Goal: Use online tool/utility: Utilize a website feature to perform a specific function

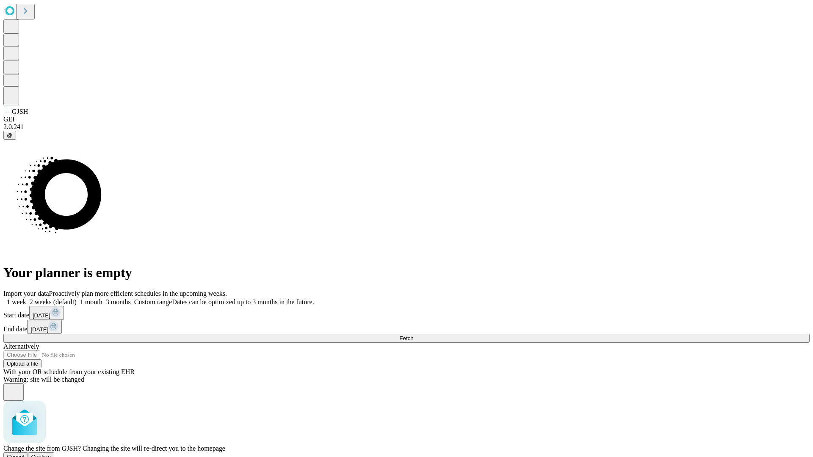
click at [51, 454] on span "Confirm" at bounding box center [41, 457] width 20 height 6
click at [26, 299] on label "1 week" at bounding box center [14, 302] width 23 height 7
click at [413, 335] on span "Fetch" at bounding box center [406, 338] width 14 height 6
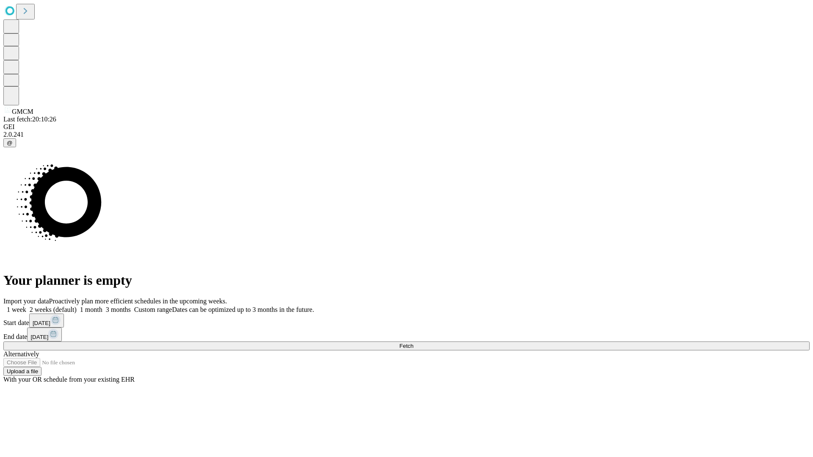
click at [26, 306] on label "1 week" at bounding box center [14, 309] width 23 height 7
click at [413, 343] on span "Fetch" at bounding box center [406, 346] width 14 height 6
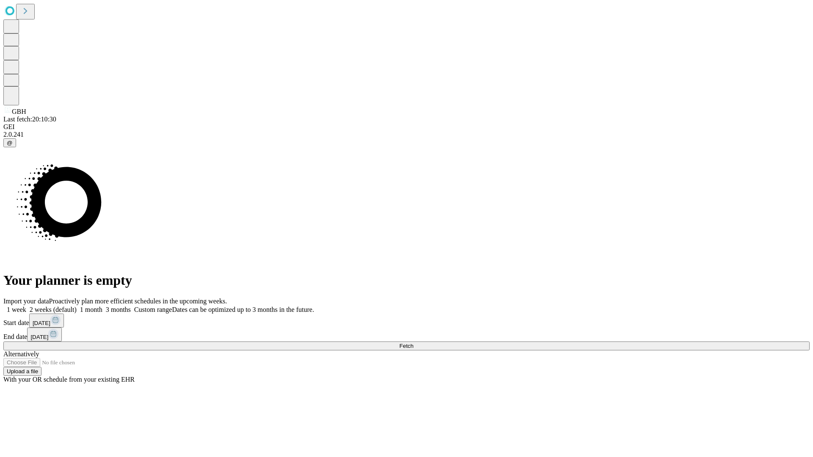
click at [413, 343] on span "Fetch" at bounding box center [406, 346] width 14 height 6
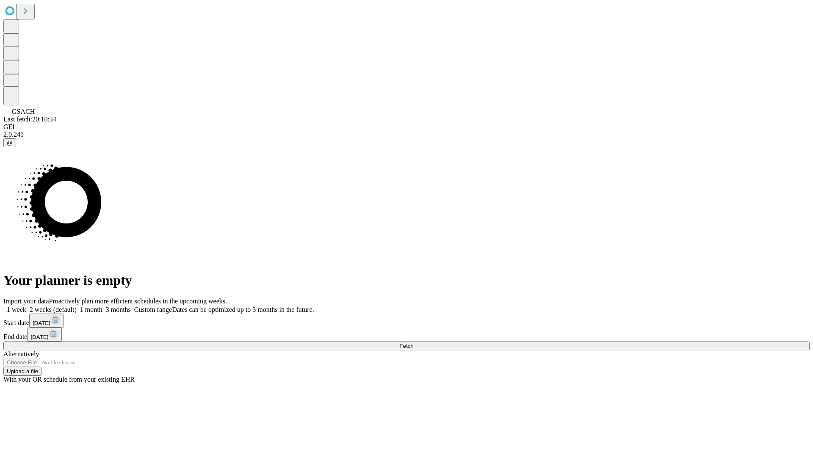
click at [413, 343] on span "Fetch" at bounding box center [406, 346] width 14 height 6
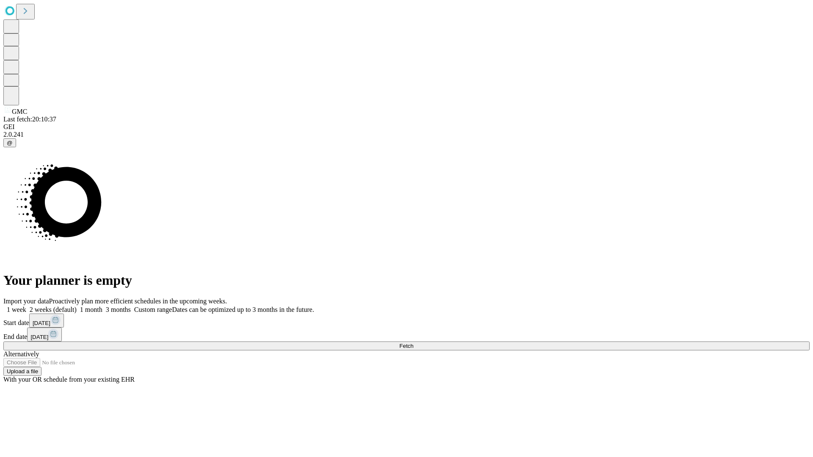
click at [26, 306] on label "1 week" at bounding box center [14, 309] width 23 height 7
click at [413, 343] on span "Fetch" at bounding box center [406, 346] width 14 height 6
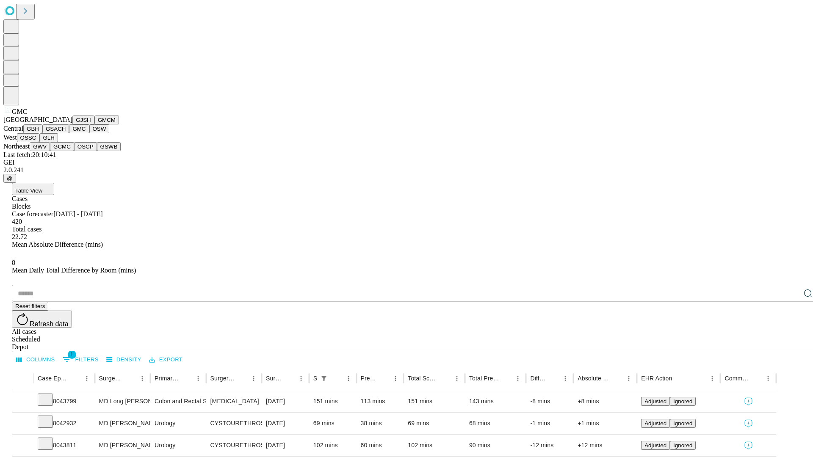
click at [89, 133] on button "OSW" at bounding box center [99, 128] width 20 height 9
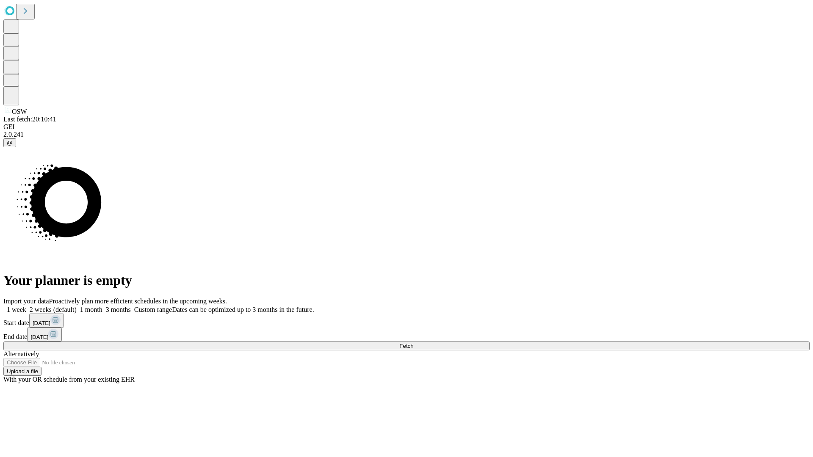
click at [26, 306] on label "1 week" at bounding box center [14, 309] width 23 height 7
click at [413, 343] on span "Fetch" at bounding box center [406, 346] width 14 height 6
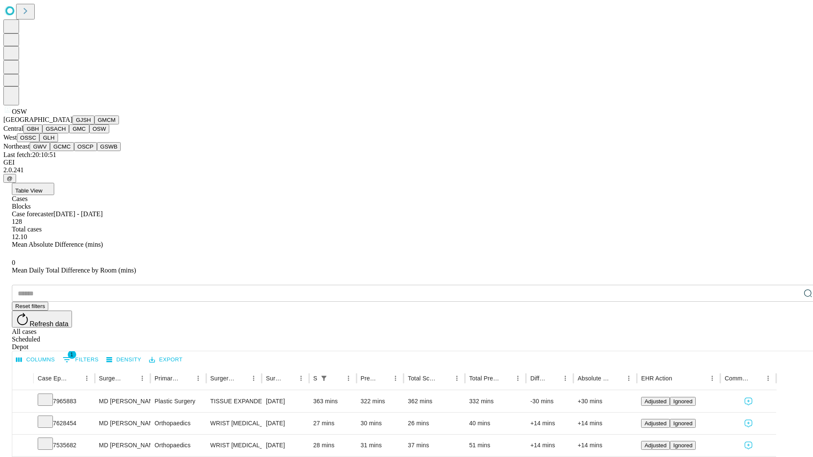
click at [40, 142] on button "OSSC" at bounding box center [28, 137] width 23 height 9
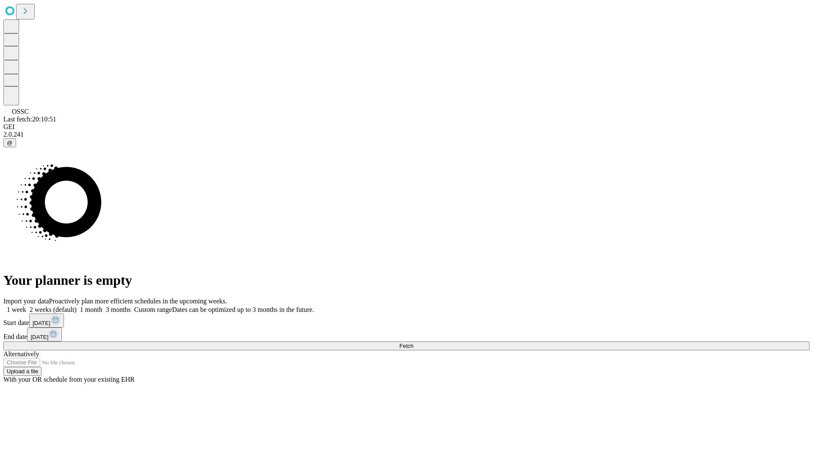
click at [26, 306] on label "1 week" at bounding box center [14, 309] width 23 height 7
click at [413, 343] on span "Fetch" at bounding box center [406, 346] width 14 height 6
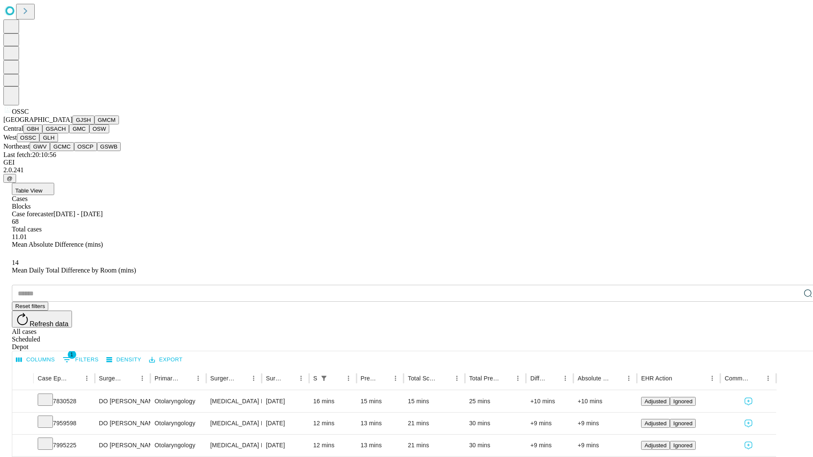
click at [58, 142] on button "GLH" at bounding box center [48, 137] width 18 height 9
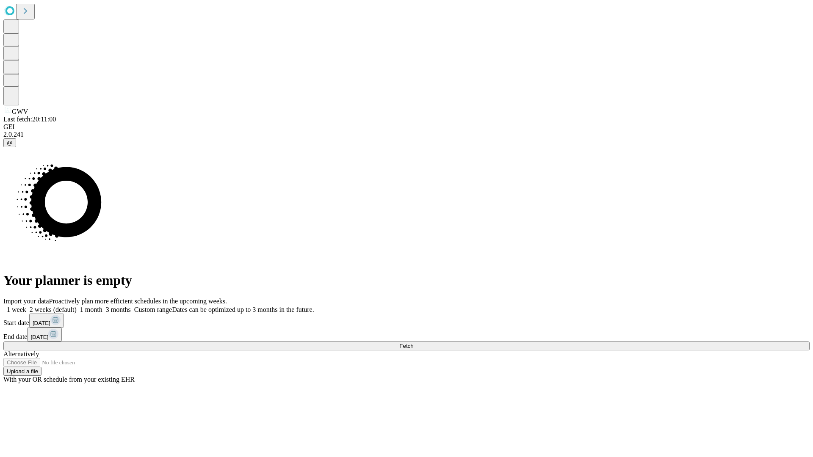
click at [26, 306] on label "1 week" at bounding box center [14, 309] width 23 height 7
click at [413, 343] on span "Fetch" at bounding box center [406, 346] width 14 height 6
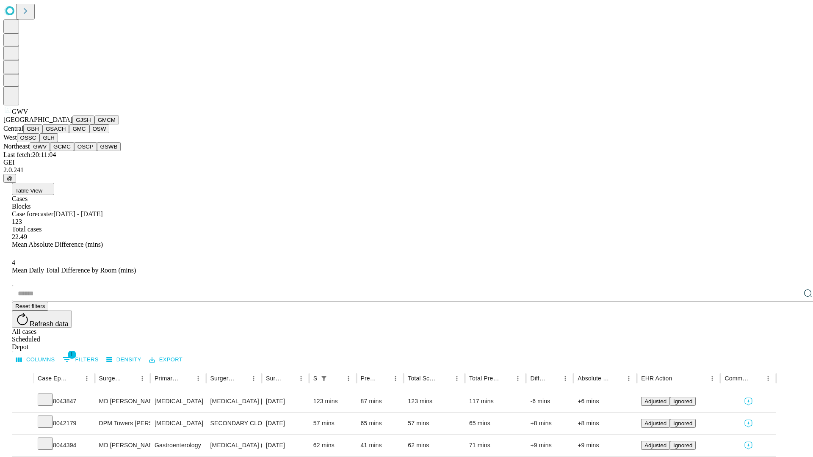
click at [66, 151] on button "GCMC" at bounding box center [62, 146] width 24 height 9
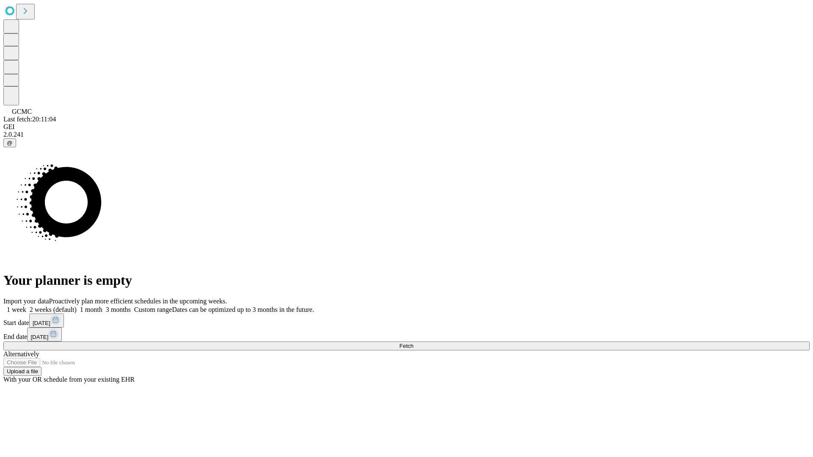
click at [26, 306] on label "1 week" at bounding box center [14, 309] width 23 height 7
click at [413, 343] on span "Fetch" at bounding box center [406, 346] width 14 height 6
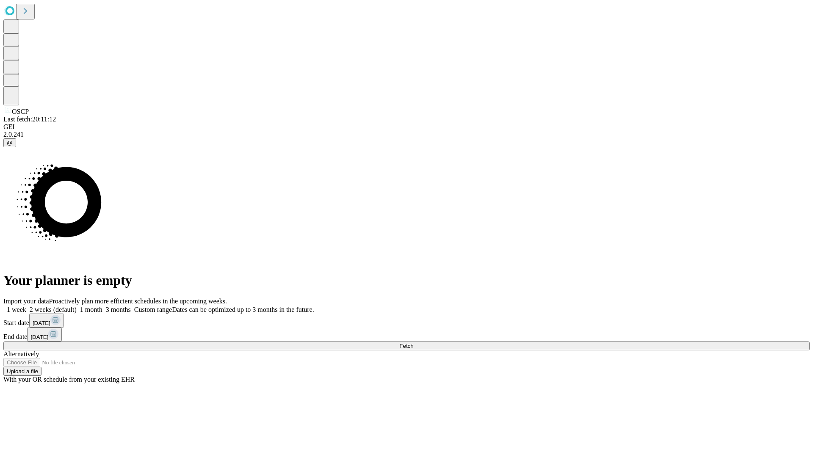
click at [26, 306] on label "1 week" at bounding box center [14, 309] width 23 height 7
click at [413, 343] on span "Fetch" at bounding box center [406, 346] width 14 height 6
